Goal: Find contact information: Obtain details needed to contact an individual or organization

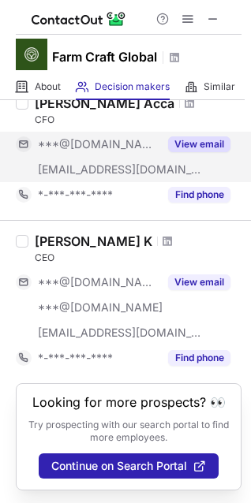
scroll to position [93, 0]
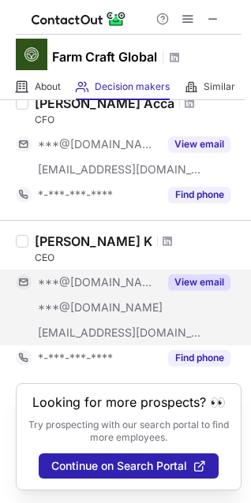
click at [197, 275] on button "View email" at bounding box center [199, 282] width 62 height 16
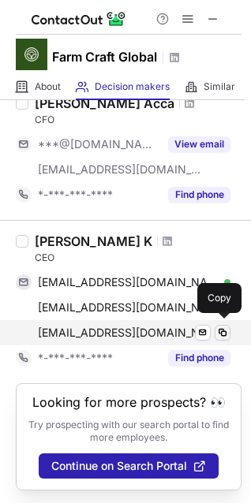
click at [224, 327] on span at bounding box center [222, 332] width 13 height 13
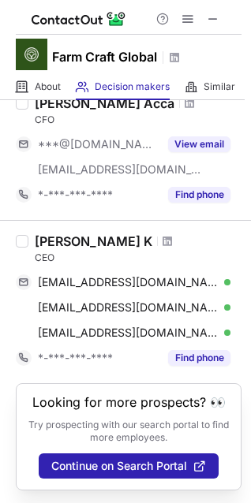
click at [101, 238] on div "[PERSON_NAME] K" at bounding box center [93, 241] width 117 height 16
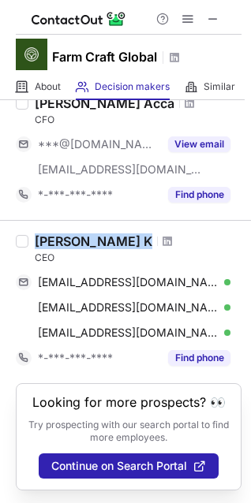
click at [101, 238] on div "[PERSON_NAME] K" at bounding box center [93, 241] width 117 height 16
copy div "[PERSON_NAME] K"
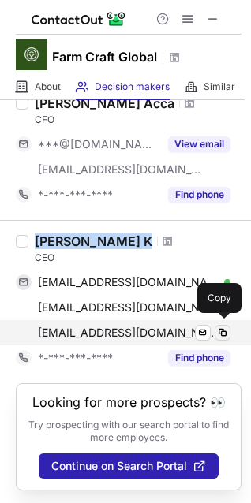
click at [223, 326] on span at bounding box center [222, 332] width 13 height 13
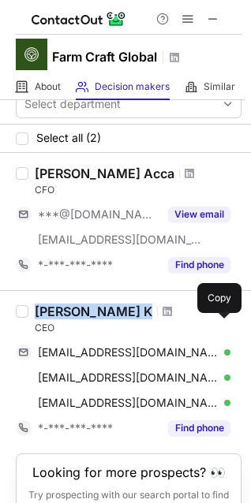
scroll to position [0, 0]
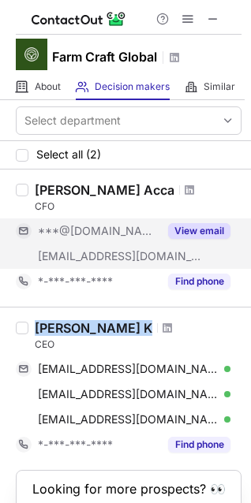
click at [201, 230] on button "View email" at bounding box center [199, 231] width 62 height 16
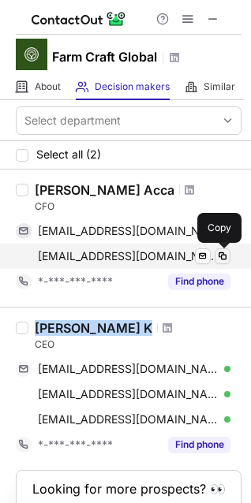
click at [222, 257] on span at bounding box center [222, 256] width 13 height 13
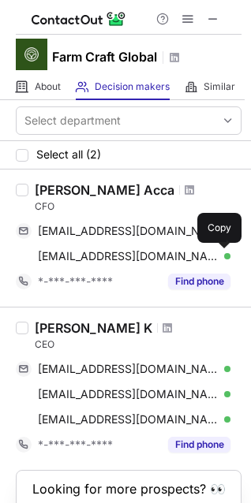
click at [99, 187] on div "[PERSON_NAME] Acca" at bounding box center [104, 190] width 139 height 16
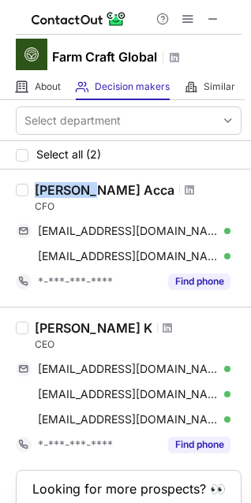
click at [99, 187] on div "[PERSON_NAME] Acca" at bounding box center [104, 190] width 139 height 16
copy div "[PERSON_NAME] Acca"
